Goal: Information Seeking & Learning: Learn about a topic

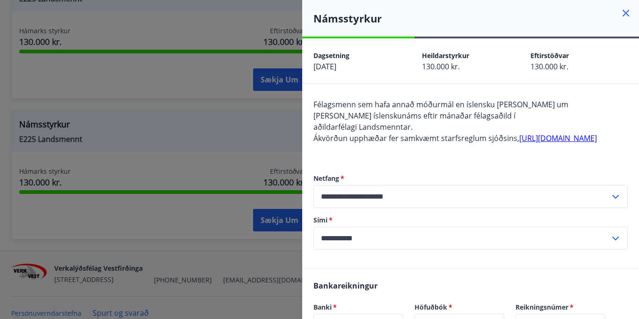
scroll to position [370, 0]
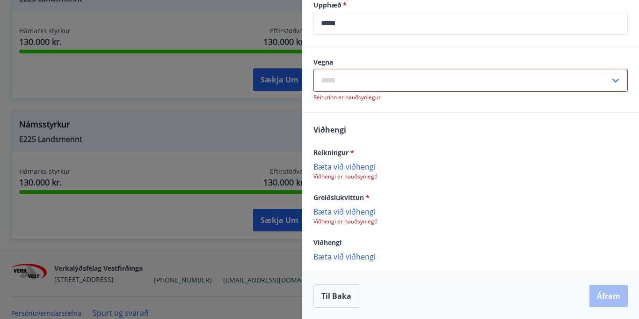
click at [196, 137] on div at bounding box center [319, 159] width 639 height 319
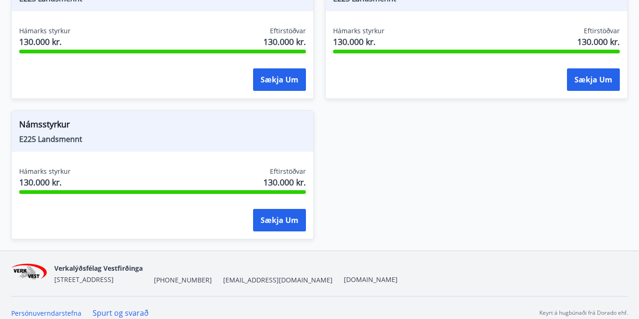
scroll to position [0, 0]
click at [196, 137] on div "Námsstyrkur E225 Landsmennt" at bounding box center [163, 130] width 302 height 41
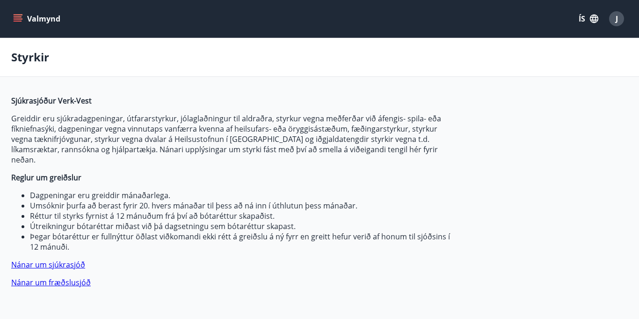
click at [22, 26] on button "Valmynd" at bounding box center [37, 18] width 53 height 17
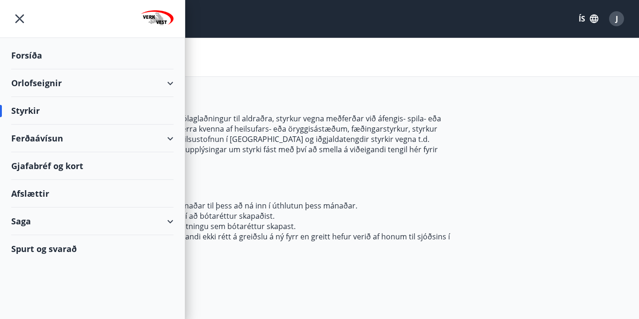
click at [33, 56] on div "Forsíða" at bounding box center [92, 56] width 162 height 28
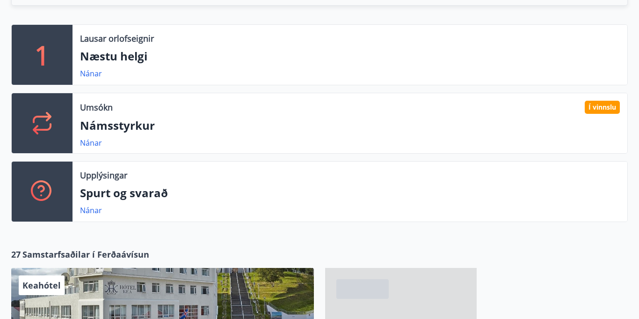
scroll to position [301, 0]
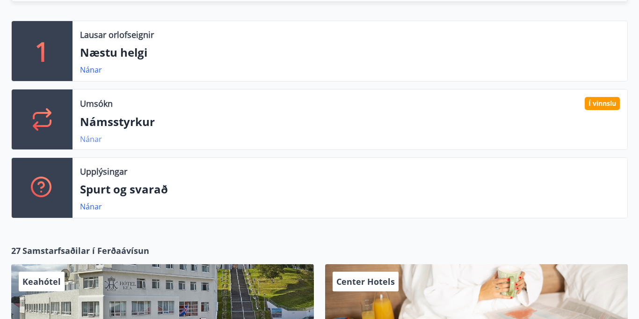
click at [97, 140] on link "Nánar" at bounding box center [91, 139] width 22 height 10
